Goal: Transaction & Acquisition: Purchase product/service

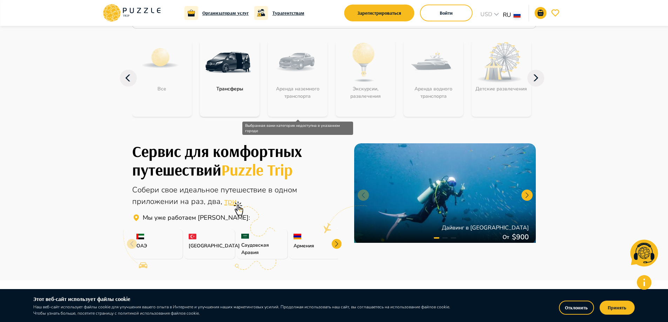
scroll to position [35, 0]
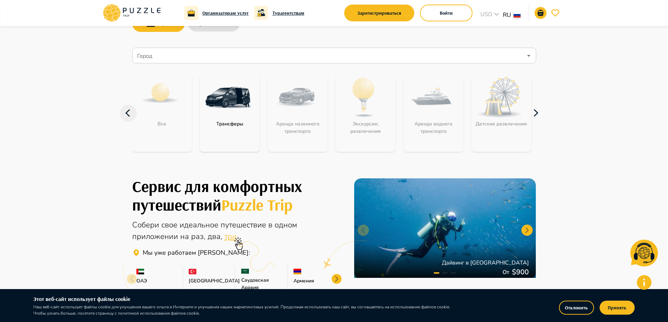
click at [537, 121] on icon "button" at bounding box center [536, 113] width 17 height 17
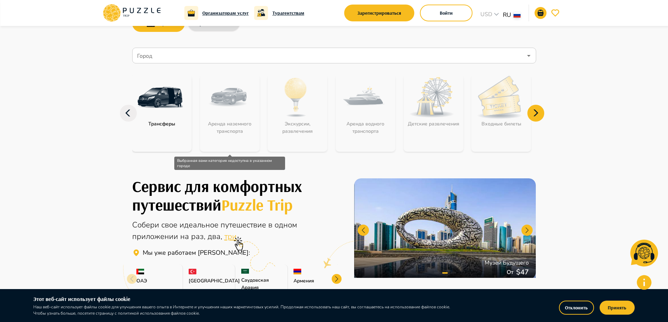
click at [218, 103] on div "Аренда наземного транспорта" at bounding box center [230, 113] width 60 height 77
click at [240, 130] on div "Аренда наземного транспорта" at bounding box center [230, 113] width 60 height 77
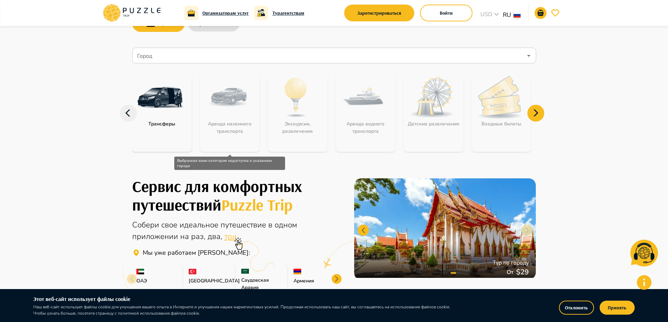
click at [240, 130] on div "Аренда наземного транспорта" at bounding box center [230, 113] width 60 height 77
click at [276, 100] on div "Экскурсии, развлечения" at bounding box center [298, 113] width 60 height 77
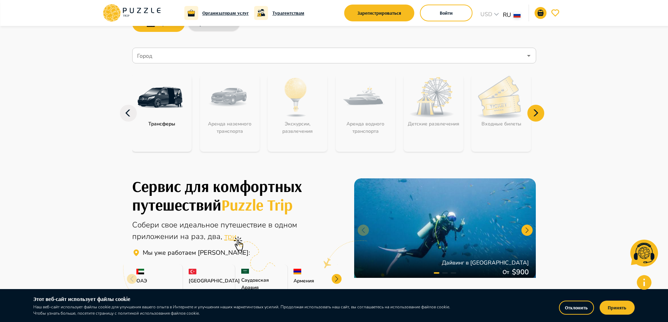
click at [179, 111] on img "category-get_transfer" at bounding box center [160, 98] width 46 height 46
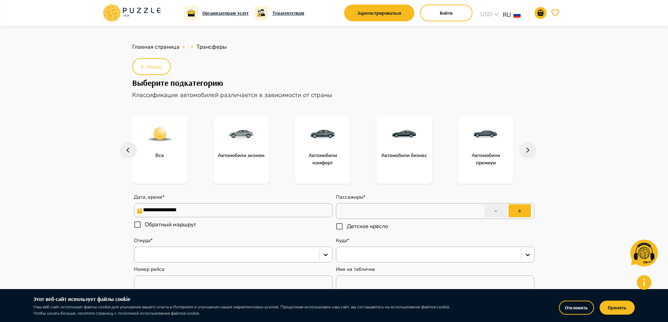
click at [46, 141] on main "**********" at bounding box center [334, 320] width 668 height 589
type textarea "*"
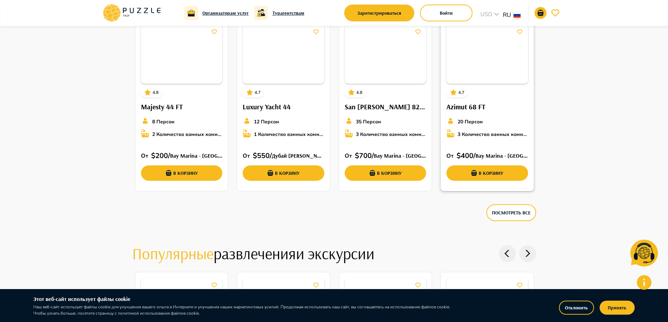
scroll to position [1066, 0]
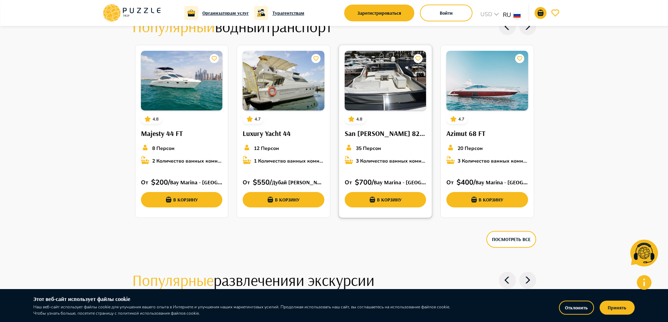
click at [386, 95] on img at bounding box center [386, 81] width 82 height 60
click at [389, 118] on div "4.8 San Lorenzo 82 FT 35 Персон 3 Количество ванных комнат От   $ 700 /  Bay Ma…" at bounding box center [385, 129] width 93 height 168
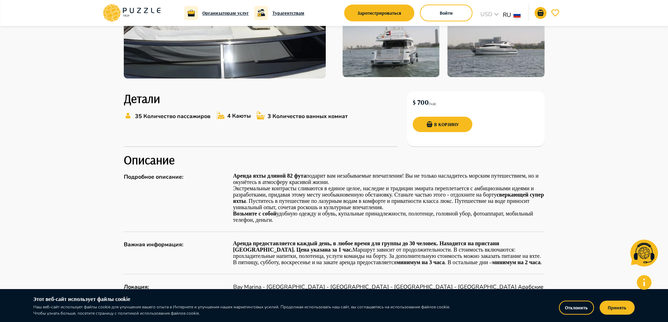
scroll to position [175, 0]
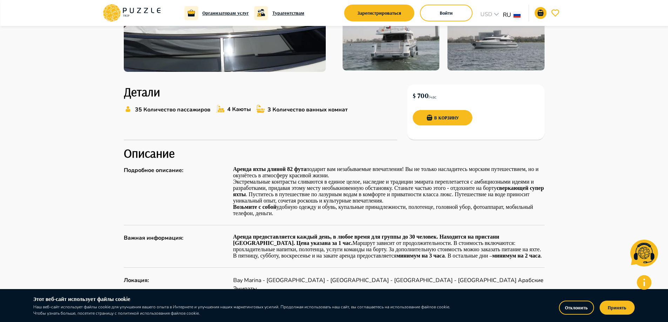
click at [458, 116] on button "В корзину" at bounding box center [443, 117] width 60 height 15
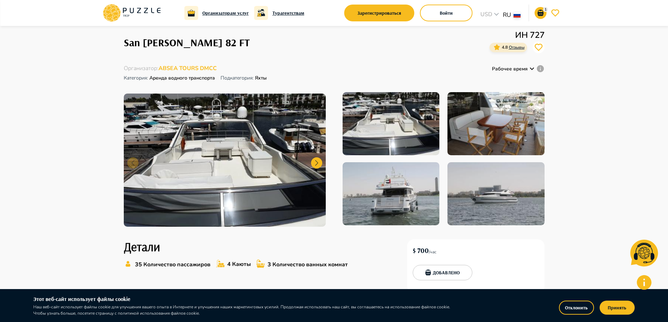
scroll to position [0, 0]
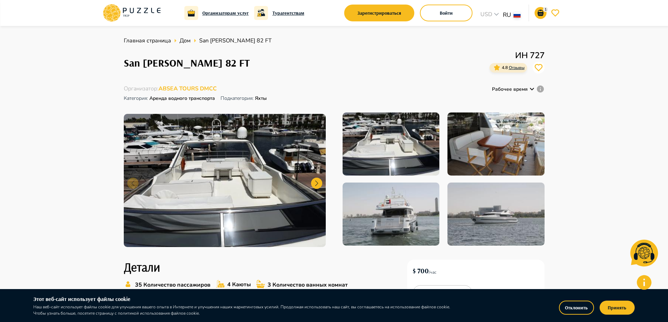
click at [536, 51] on p "ИН 727" at bounding box center [517, 55] width 55 height 13
click at [181, 58] on h1 "San [PERSON_NAME] 82 FT" at bounding box center [187, 63] width 126 height 12
click at [230, 42] on span "San [PERSON_NAME] 82 FT" at bounding box center [235, 40] width 73 height 8
drag, startPoint x: 257, startPoint y: 42, endPoint x: 406, endPoint y: 78, distance: 153.8
click at [272, 44] on ul "Главная страница Дом San Lorenzo 82 FT" at bounding box center [334, 40] width 421 height 8
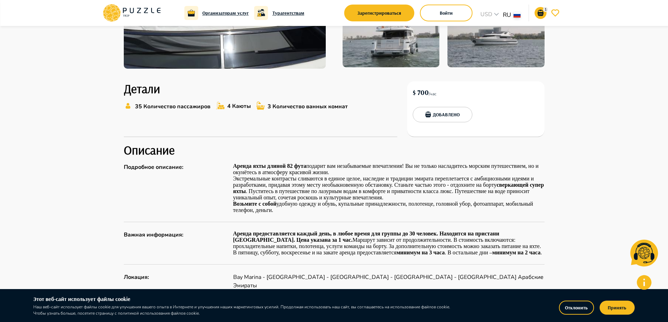
scroll to position [175, 0]
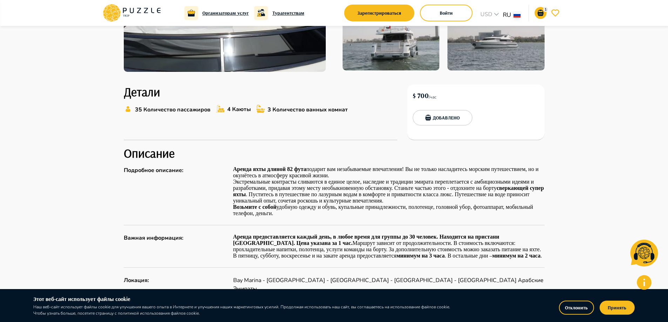
click at [455, 122] on button "Добавлено" at bounding box center [443, 117] width 60 height 15
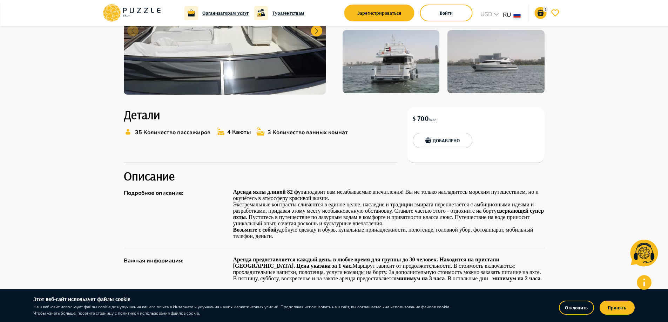
scroll to position [140, 0]
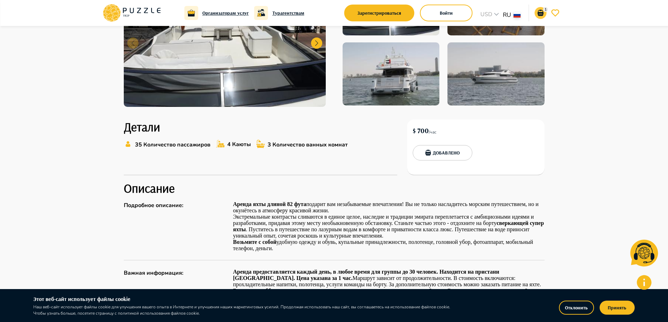
click at [541, 13] on icon "go-to-basket-submit-button" at bounding box center [541, 13] width 6 height 6
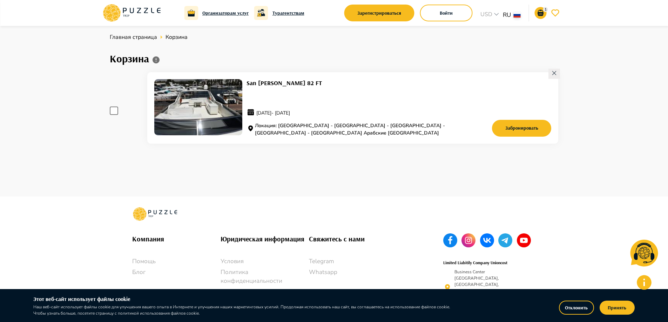
click at [115, 115] on div "San Lorenzo 82 FT 10.10.2025 - 10.10.2025 Локация: Bay Marina - The Palm Jumeir…" at bounding box center [333, 109] width 452 height 80
click at [116, 113] on span at bounding box center [114, 111] width 8 height 8
click at [117, 112] on span at bounding box center [114, 111] width 8 height 8
click at [193, 108] on img at bounding box center [198, 107] width 88 height 56
click at [523, 126] on button "Забронировать" at bounding box center [522, 128] width 60 height 17
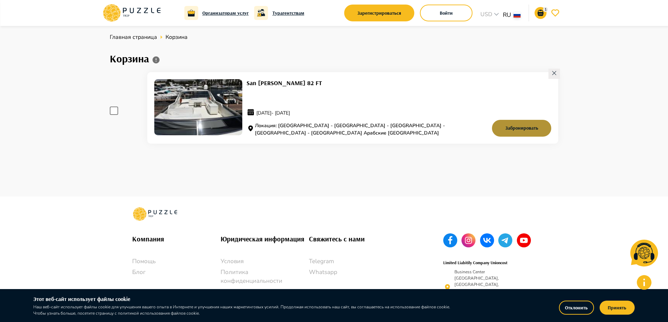
click at [523, 133] on button "Забронировать" at bounding box center [522, 128] width 60 height 17
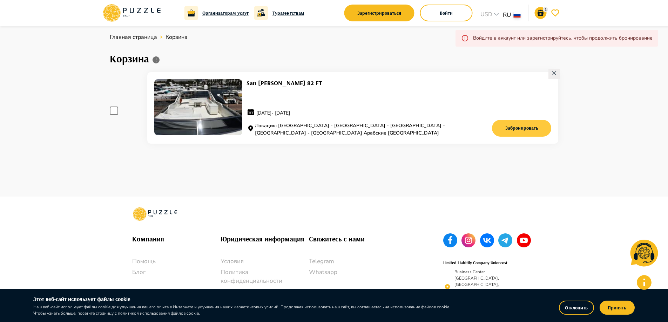
click at [529, 127] on button "Забронировать" at bounding box center [522, 128] width 60 height 17
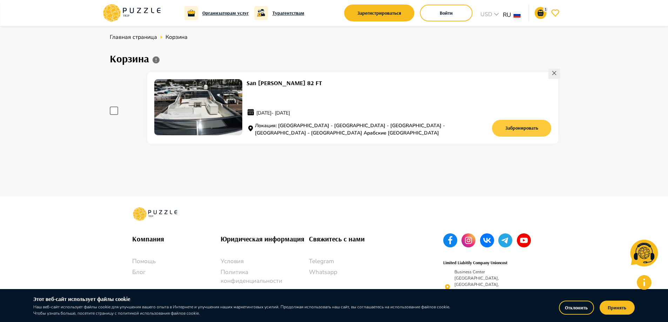
click at [532, 132] on button "Забронировать" at bounding box center [522, 128] width 60 height 17
click at [531, 126] on button "Забронировать" at bounding box center [522, 128] width 60 height 17
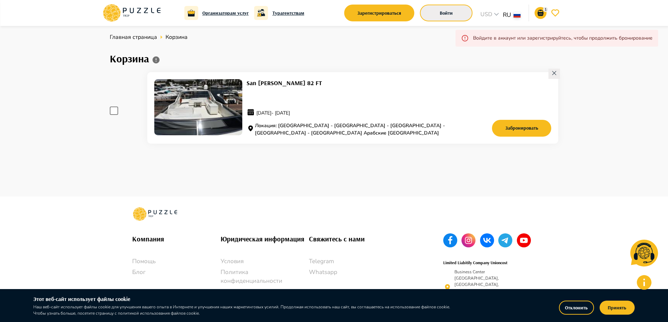
click at [456, 13] on button "Войти" at bounding box center [446, 13] width 53 height 17
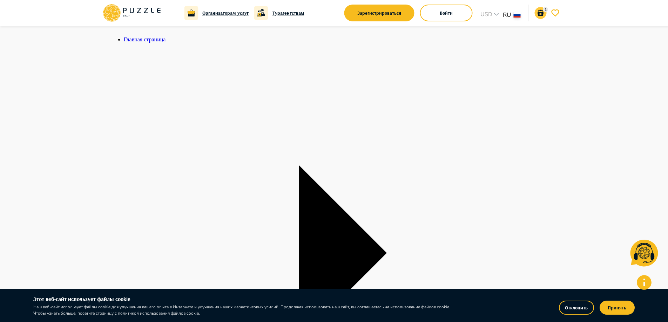
click at [539, 14] on icon "go-to-basket-submit-button" at bounding box center [541, 13] width 6 height 6
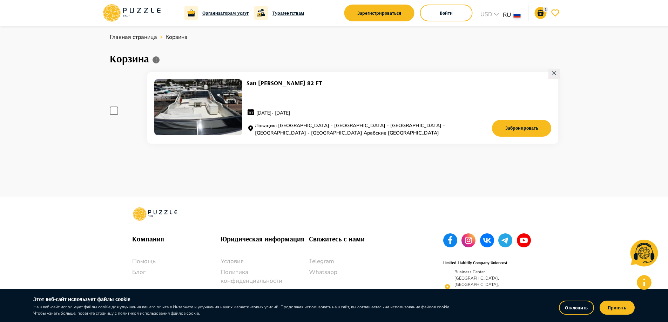
click at [556, 18] on button "go-to-wishlist-submit-button" at bounding box center [556, 13] width 12 height 12
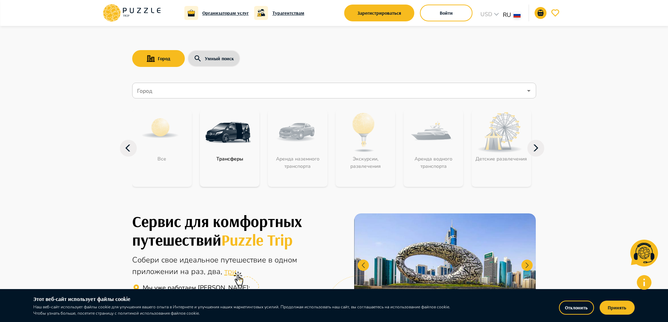
click at [209, 148] on img "category-get_transfer" at bounding box center [228, 133] width 46 height 46
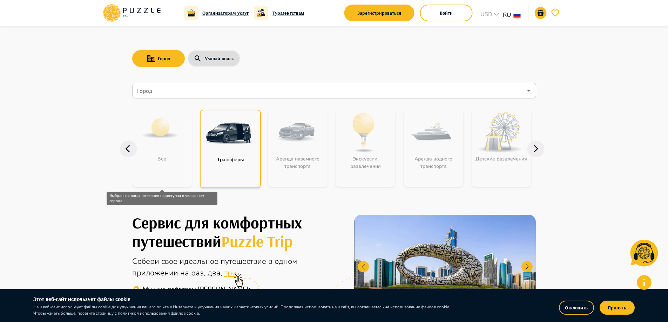
click at [141, 147] on div "Все" at bounding box center [162, 148] width 60 height 77
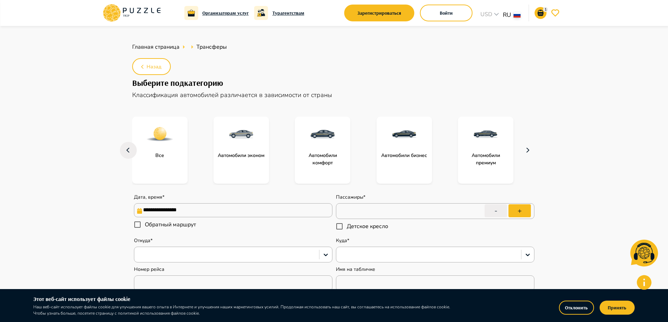
click at [521, 149] on button "button" at bounding box center [527, 150] width 17 height 17
type textarea "*"
click at [3, 185] on main "**********" at bounding box center [334, 320] width 668 height 589
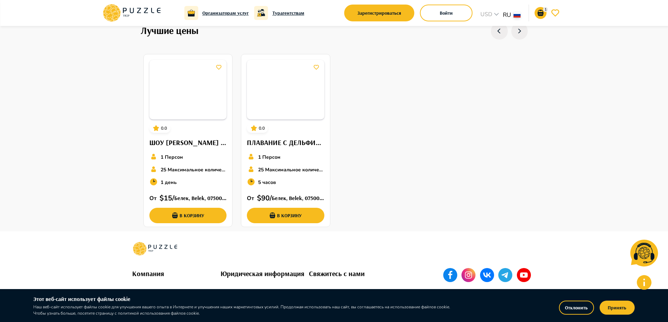
scroll to position [421, 0]
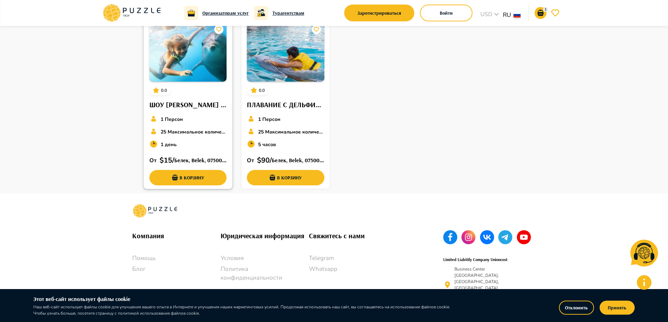
drag, startPoint x: 207, startPoint y: 183, endPoint x: 191, endPoint y: 142, distance: 43.6
click at [191, 142] on div "0.0 ШОУ ДЕЛЬФИНОВ В ДЕЛЬФИНАРИИ АКСУ (БЕЛЕК И АНТАЛЬЯ) 1 Персон 25 Максимальное…" at bounding box center [188, 103] width 89 height 175
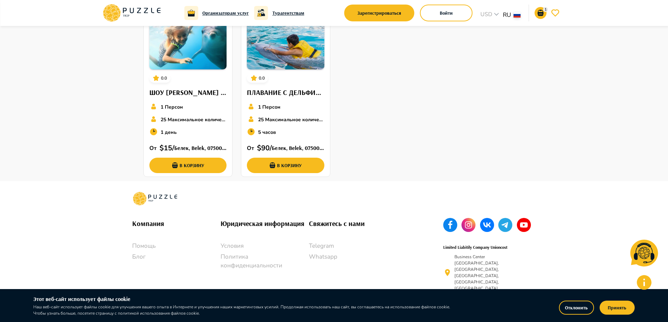
scroll to position [435, 0]
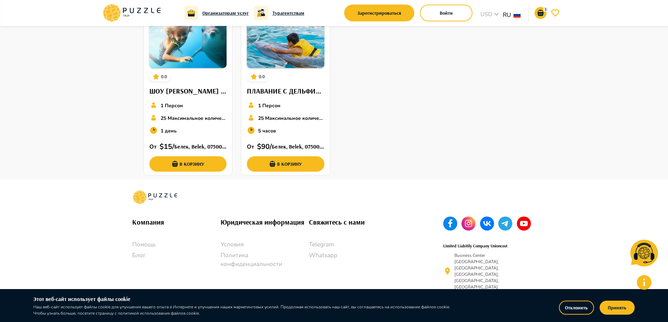
click at [531, 215] on div "Компания Помощь Блог Юридическая информация Условия Политика конфиденциальности…" at bounding box center [334, 260] width 421 height 161
click at [531, 216] on div "Компания Помощь Блог Юридическая информация Условия Политика конфиденциальности…" at bounding box center [334, 260] width 421 height 161
click at [530, 220] on icon at bounding box center [524, 224] width 14 height 14
click at [470, 220] on rect at bounding box center [469, 224] width 14 height 14
click at [506, 260] on p "Business Center [GEOGRAPHIC_DATA], [GEOGRAPHIC_DATA], [GEOGRAPHIC_DATA], [GEOGR…" at bounding box center [491, 272] width 73 height 38
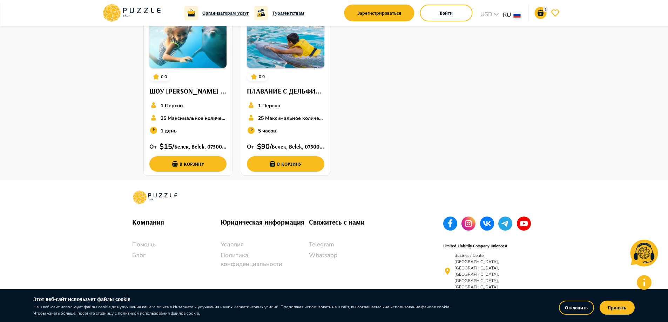
click at [503, 267] on p "Business Center [GEOGRAPHIC_DATA], [GEOGRAPHIC_DATA], [GEOGRAPHIC_DATA], [GEOGR…" at bounding box center [491, 272] width 73 height 38
click at [482, 293] on div "[EMAIL_ADDRESS][DOMAIN_NAME]" at bounding box center [485, 298] width 85 height 11
click at [483, 294] on p "[EMAIL_ADDRESS][DOMAIN_NAME]" at bounding box center [490, 297] width 71 height 6
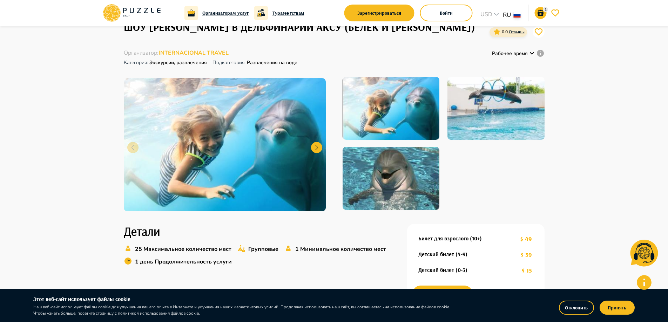
scroll to position [35, 0]
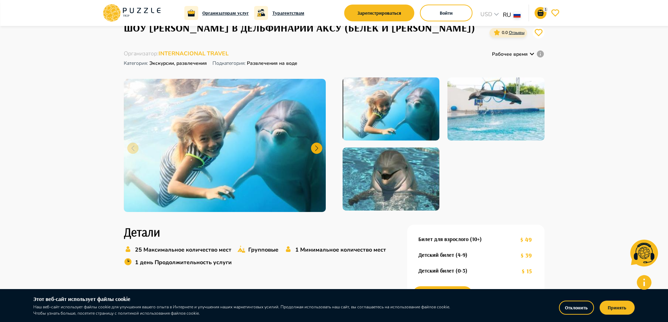
click at [318, 148] on div at bounding box center [316, 148] width 11 height 11
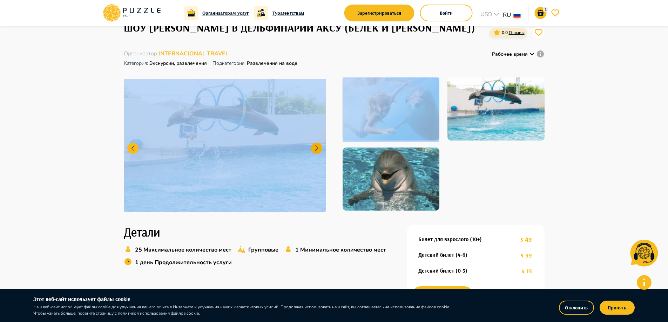
click at [318, 148] on div at bounding box center [316, 148] width 11 height 11
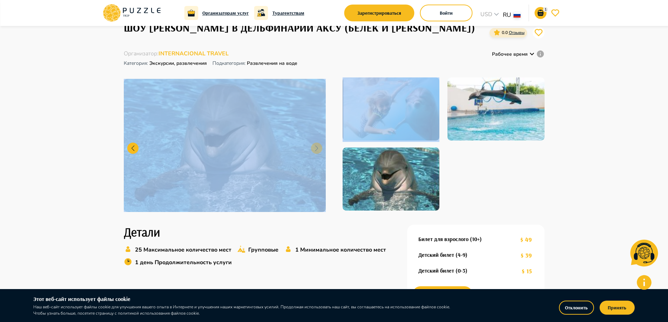
click at [318, 148] on img at bounding box center [225, 145] width 202 height 133
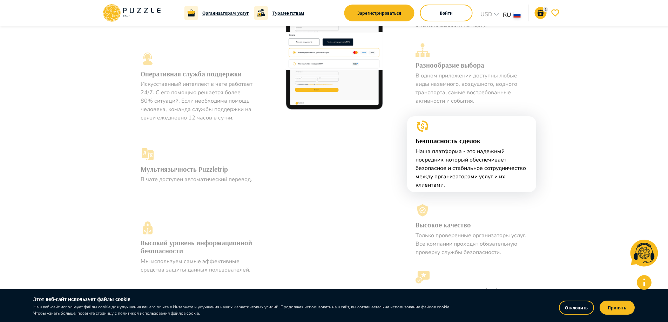
scroll to position [105, 0]
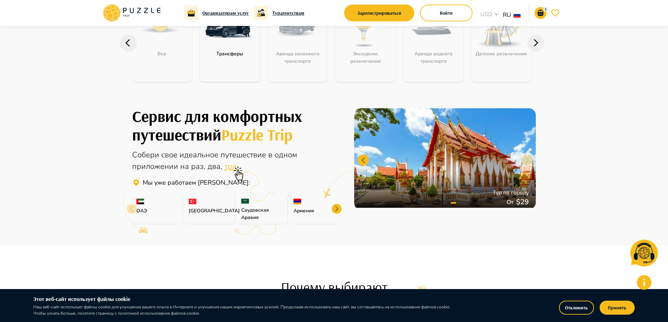
click at [204, 200] on div "[GEOGRAPHIC_DATA]" at bounding box center [209, 210] width 51 height 30
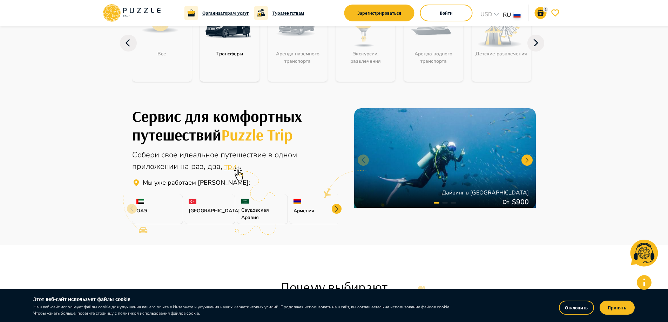
click at [214, 211] on p "[GEOGRAPHIC_DATA]" at bounding box center [210, 210] width 42 height 7
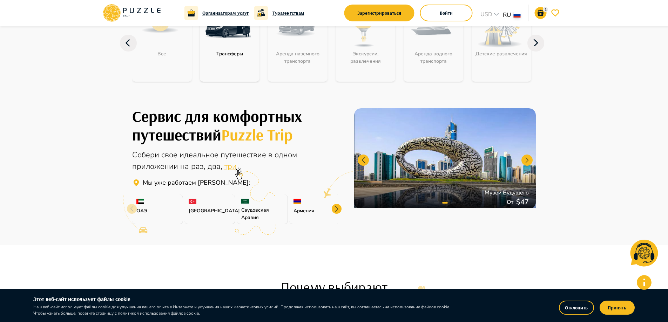
click at [228, 168] on span "три" at bounding box center [230, 166] width 12 height 11
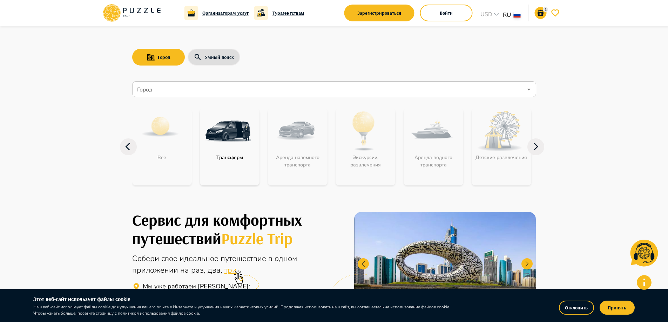
scroll to position [0, 0]
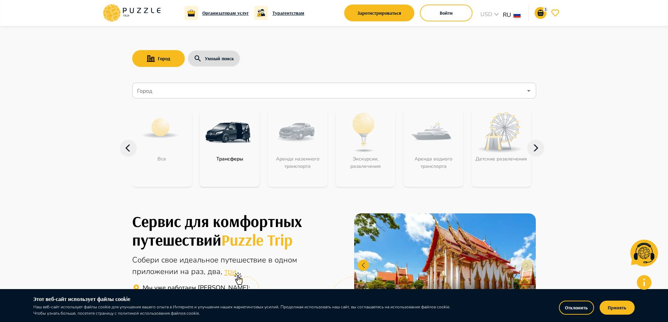
click at [227, 61] on button "Умный поиск" at bounding box center [214, 58] width 53 height 17
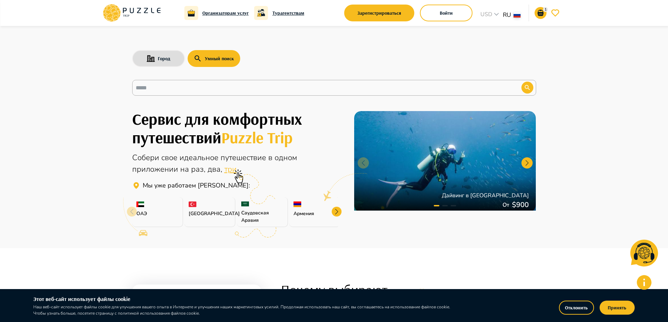
click at [247, 201] on icon at bounding box center [257, 189] width 36 height 30
click at [225, 204] on div "[GEOGRAPHIC_DATA]" at bounding box center [209, 212] width 51 height 30
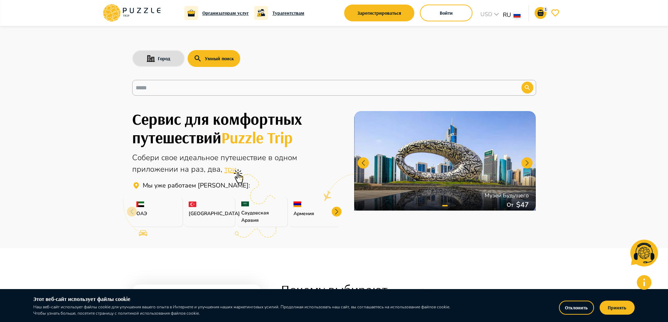
click at [371, 163] on div at bounding box center [445, 161] width 182 height 101
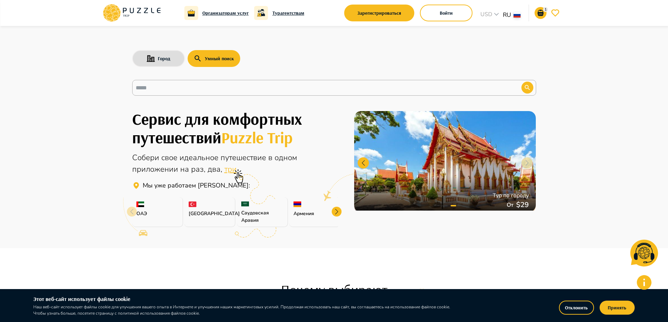
click at [220, 16] on h6 "Организаторам услуг" at bounding box center [225, 13] width 46 height 8
click at [277, 16] on h6 "Турагентствам" at bounding box center [289, 13] width 32 height 8
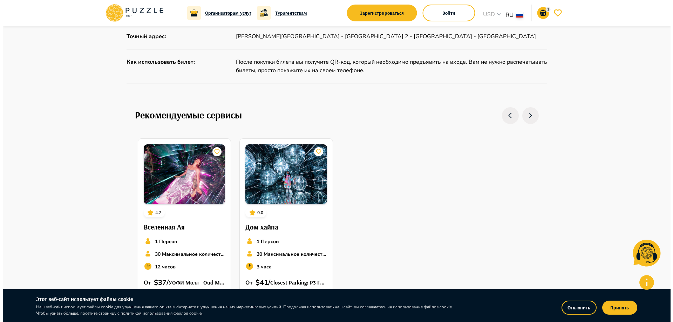
scroll to position [645, 0]
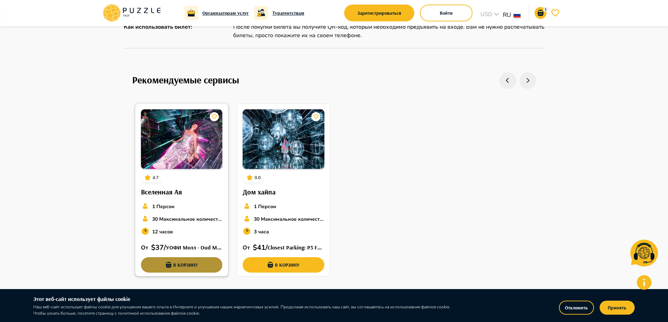
click at [177, 258] on button "В корзину" at bounding box center [182, 264] width 82 height 15
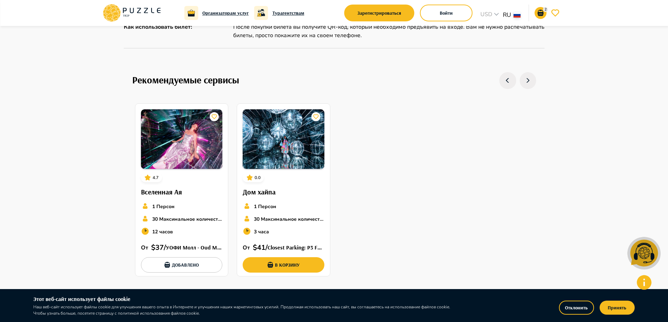
click at [644, 255] on icon "button" at bounding box center [645, 253] width 28 height 27
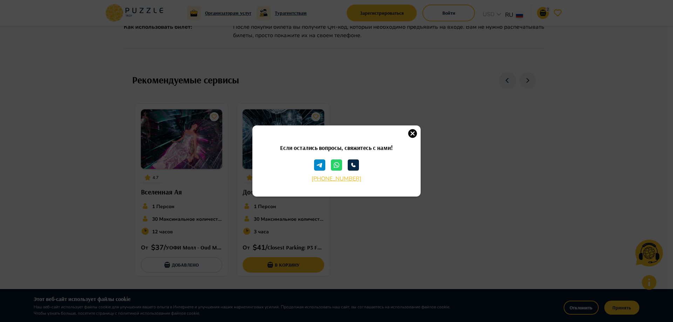
click at [349, 167] on icon at bounding box center [353, 165] width 11 height 11
click at [352, 167] on icon at bounding box center [353, 165] width 11 height 11
click at [337, 165] on icon at bounding box center [336, 165] width 11 height 11
click at [323, 165] on icon at bounding box center [319, 165] width 11 height 11
click at [411, 133] on icon "button" at bounding box center [413, 133] width 9 height 9
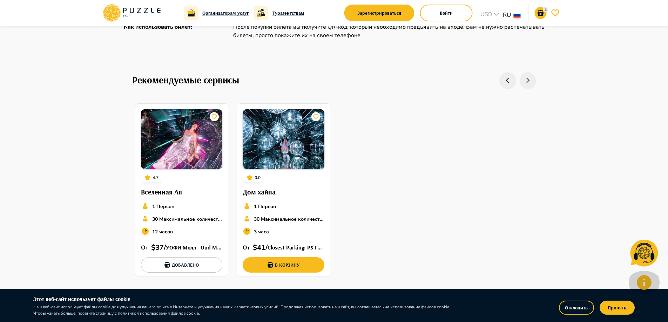
click at [649, 286] on icon "button" at bounding box center [644, 282] width 15 height 15
